Goal: Find specific page/section

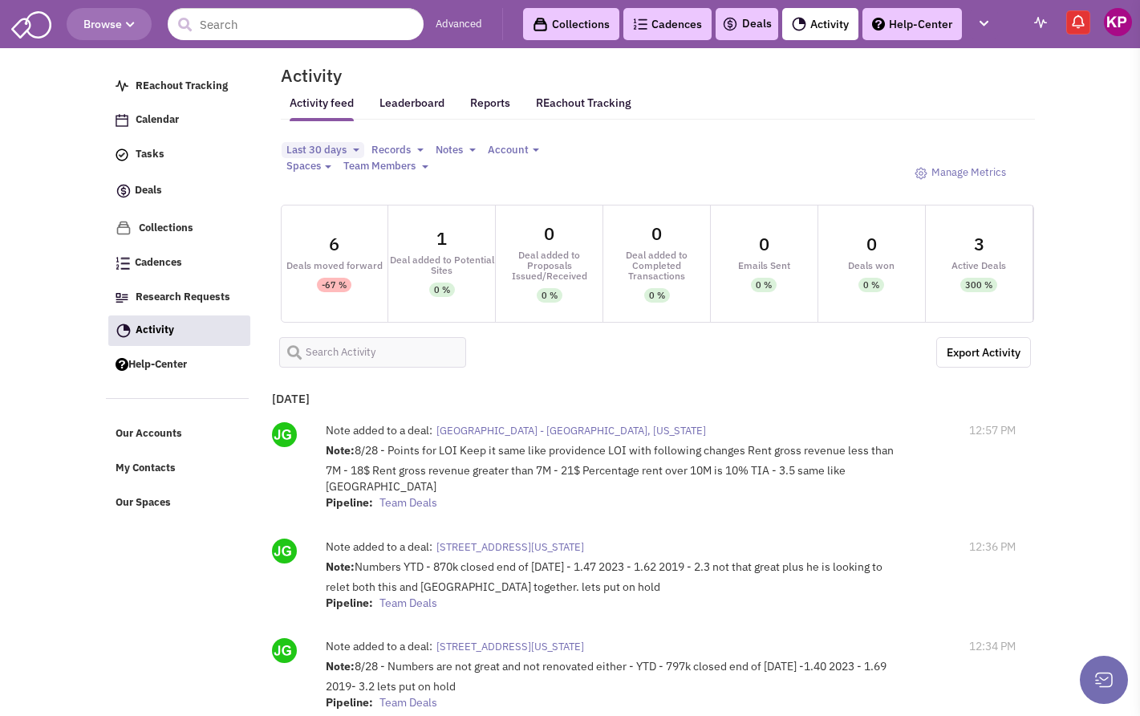
select select
click at [760, 14] on div "Deals" at bounding box center [747, 24] width 63 height 32
click at [813, 16] on link "Activity" at bounding box center [820, 24] width 76 height 32
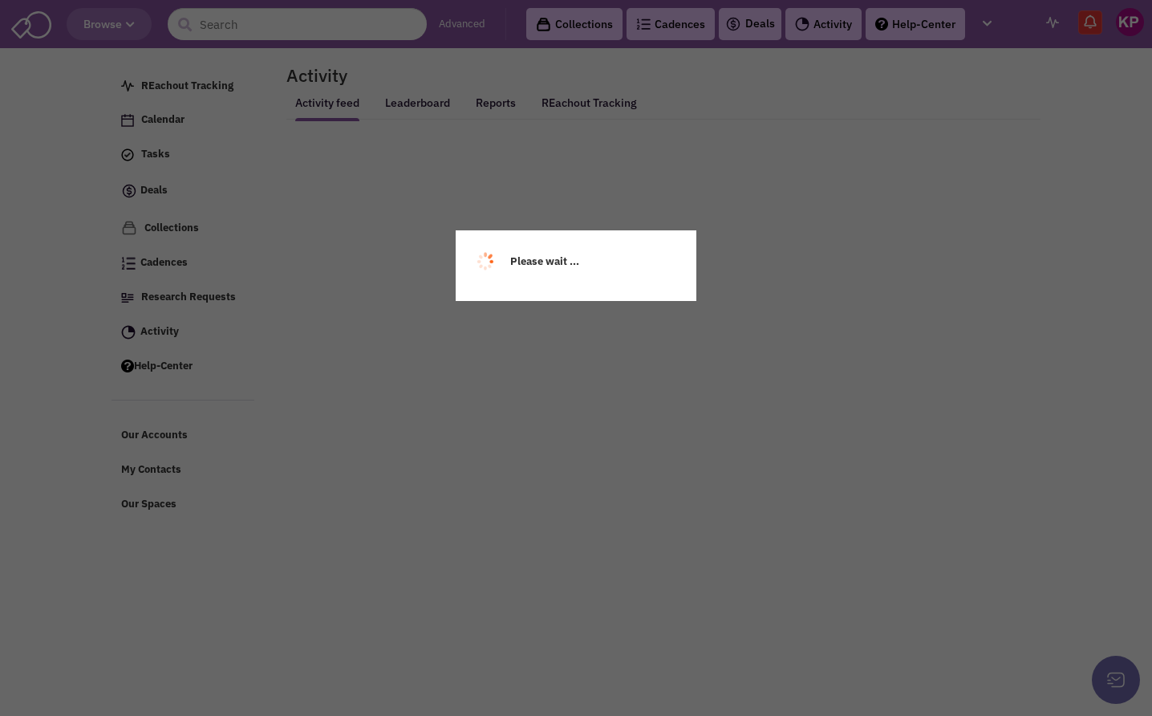
select select
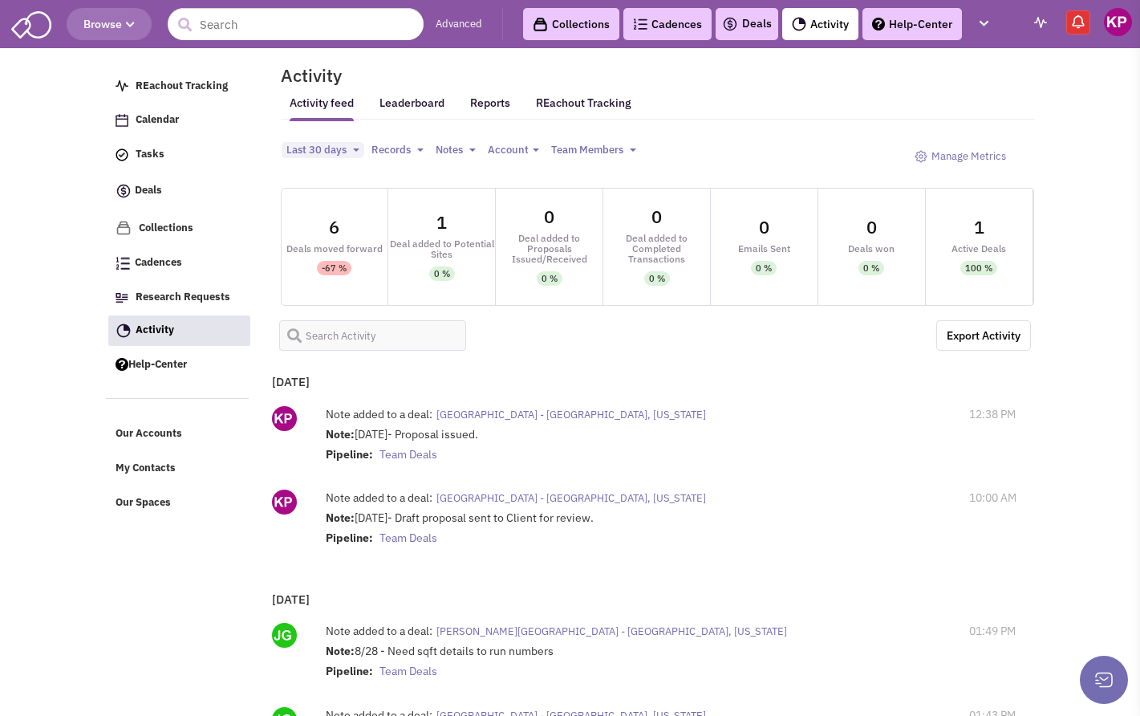
select select
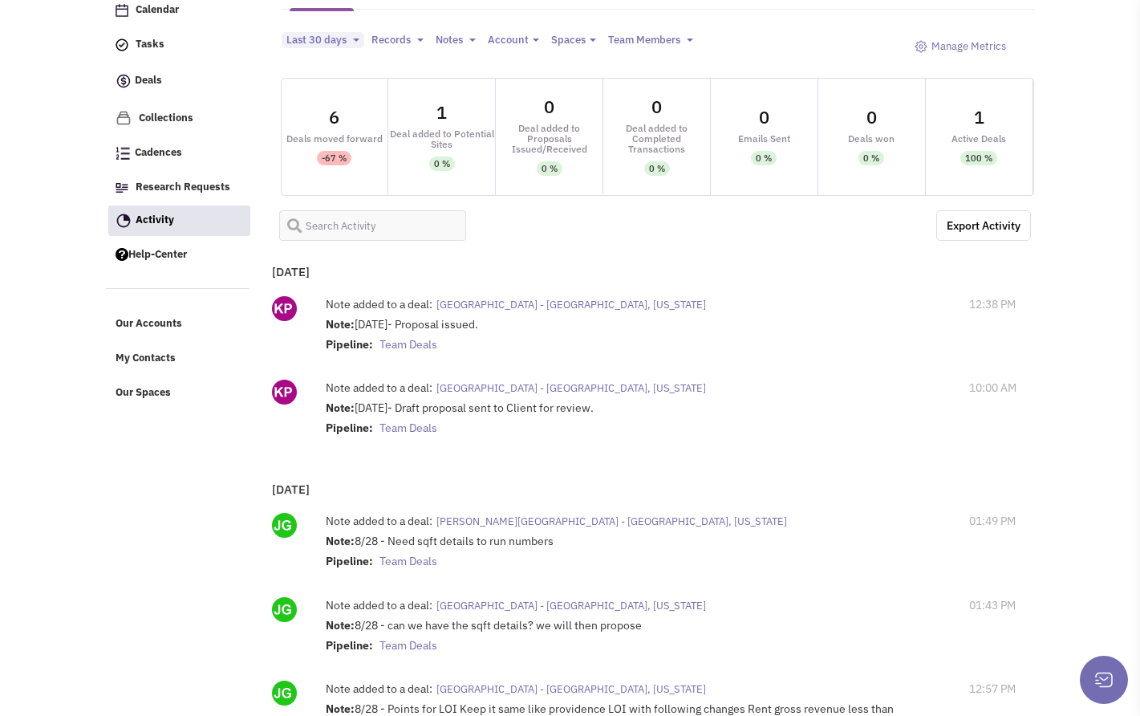
scroll to position [161, 0]
